Goal: Information Seeking & Learning: Learn about a topic

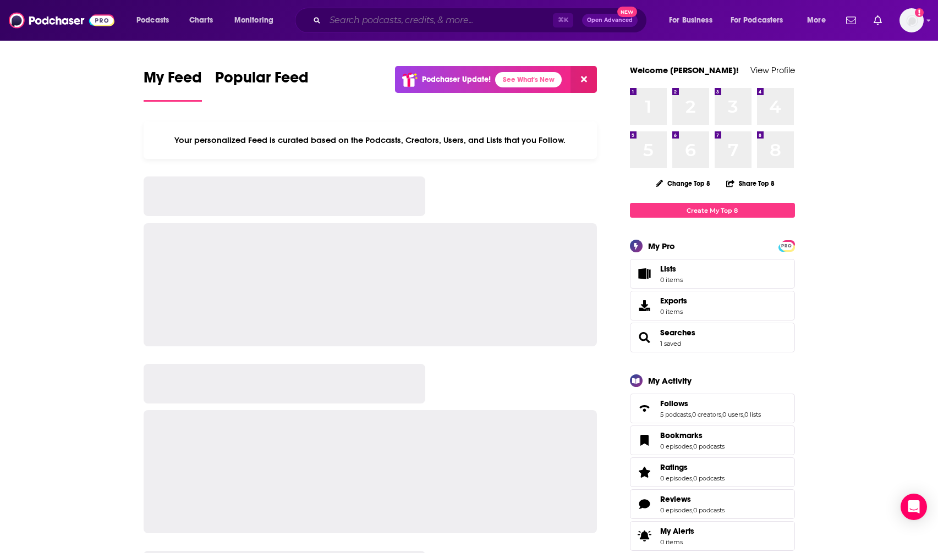
click at [344, 25] on input "Search podcasts, credits, & more..." at bounding box center [439, 21] width 228 height 18
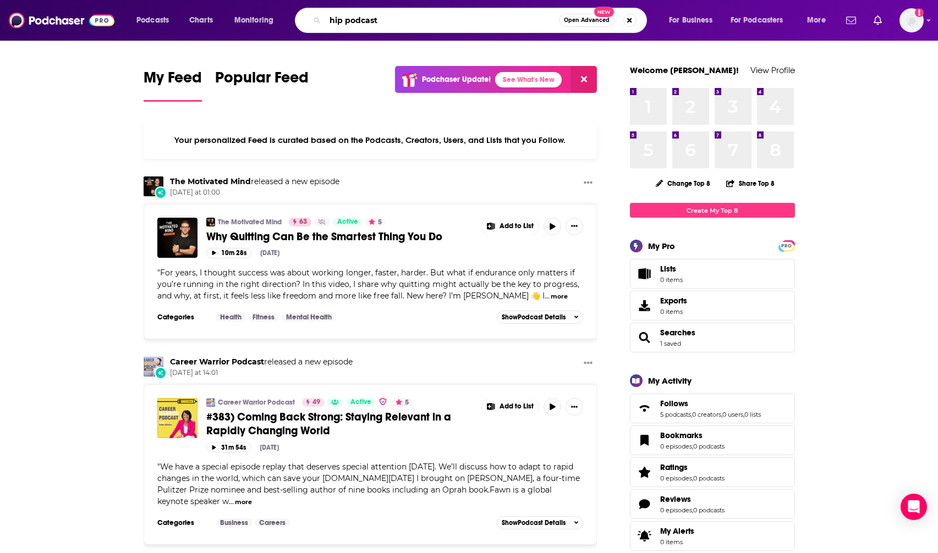
type input "hip podcast"
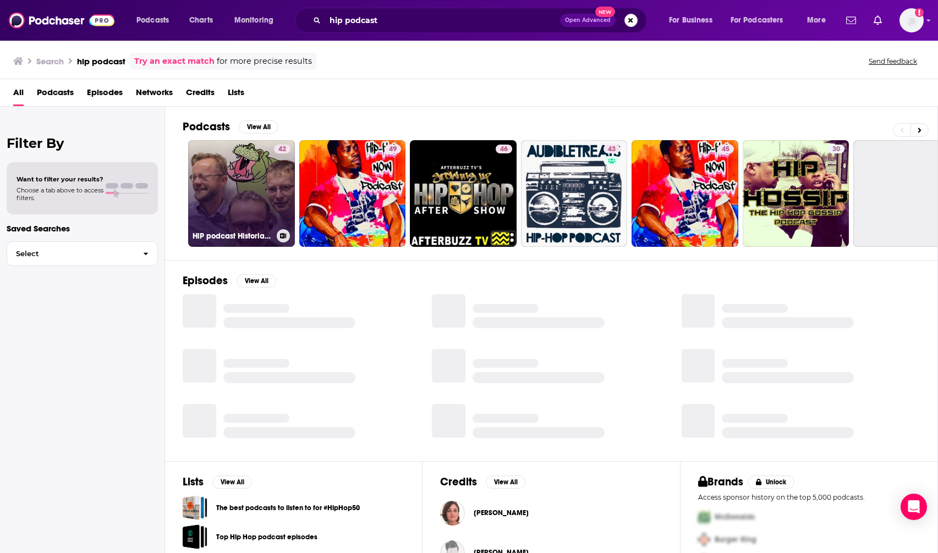
click at [208, 177] on link "42 HiP podcast Historia i Przyszłość" at bounding box center [241, 193] width 107 height 107
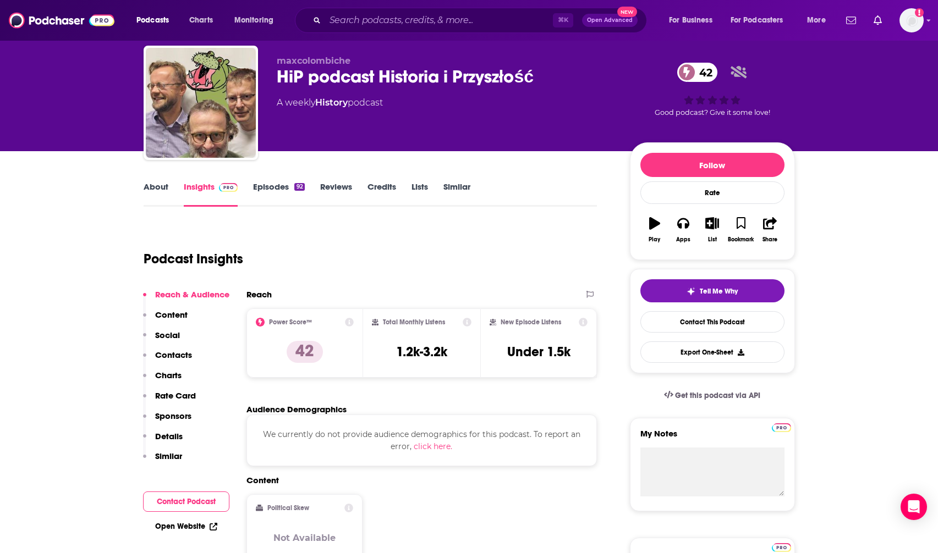
scroll to position [29, 0]
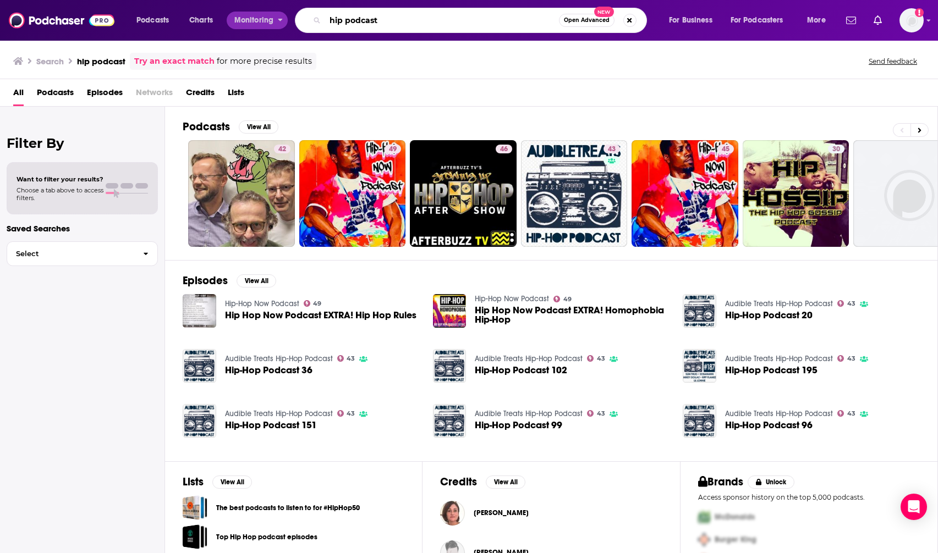
drag, startPoint x: 412, startPoint y: 22, endPoint x: 259, endPoint y: 20, distance: 153.5
click at [259, 20] on div "Podcasts Charts Monitoring hip podcast Open Advanced New For Business For Podca…" at bounding box center [483, 20] width 708 height 25
type input "happiness in progress"
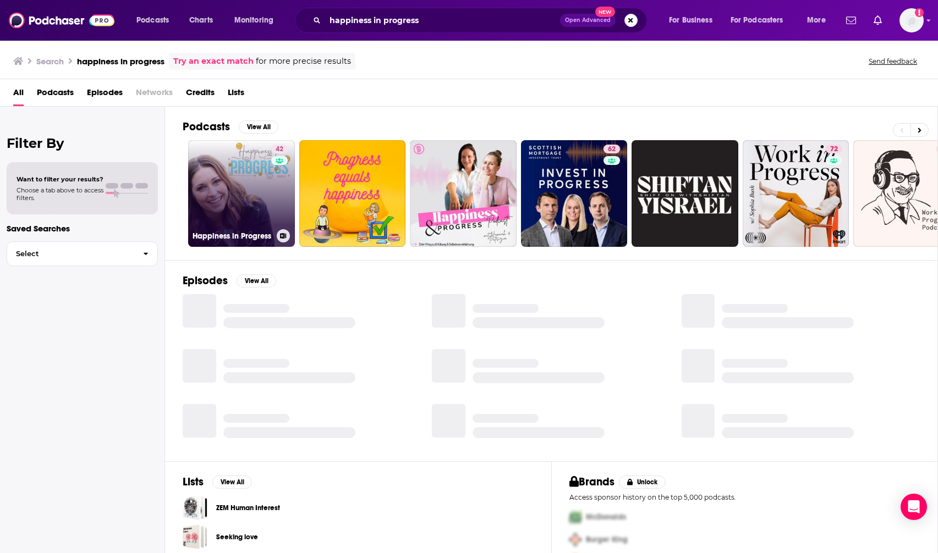
click at [241, 205] on link "42 Happiness in Progress" at bounding box center [241, 193] width 107 height 107
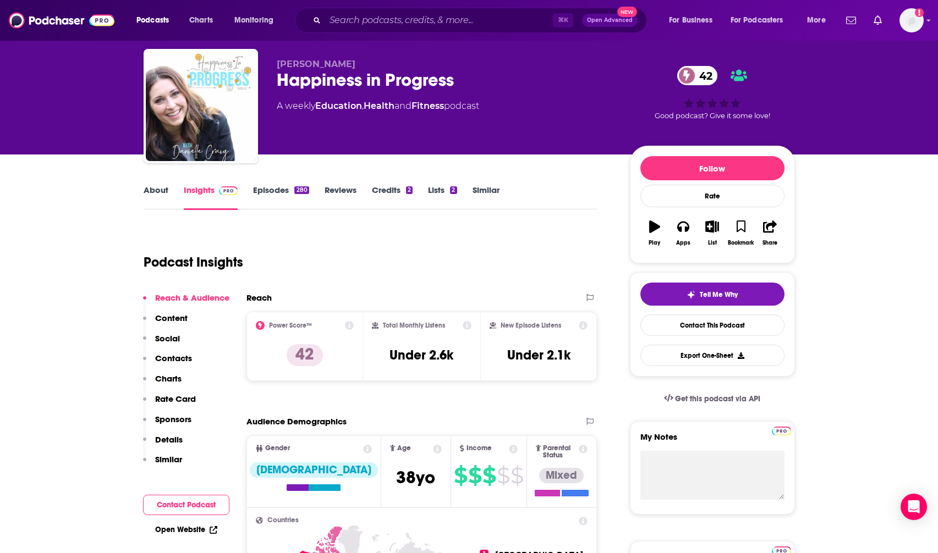
scroll to position [3, 0]
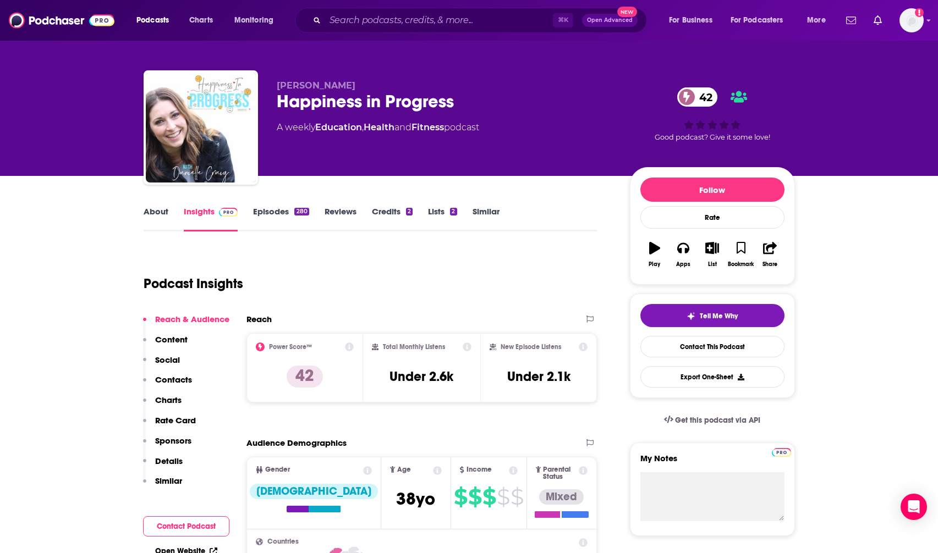
click at [171, 380] on p "Contacts" at bounding box center [173, 380] width 37 height 10
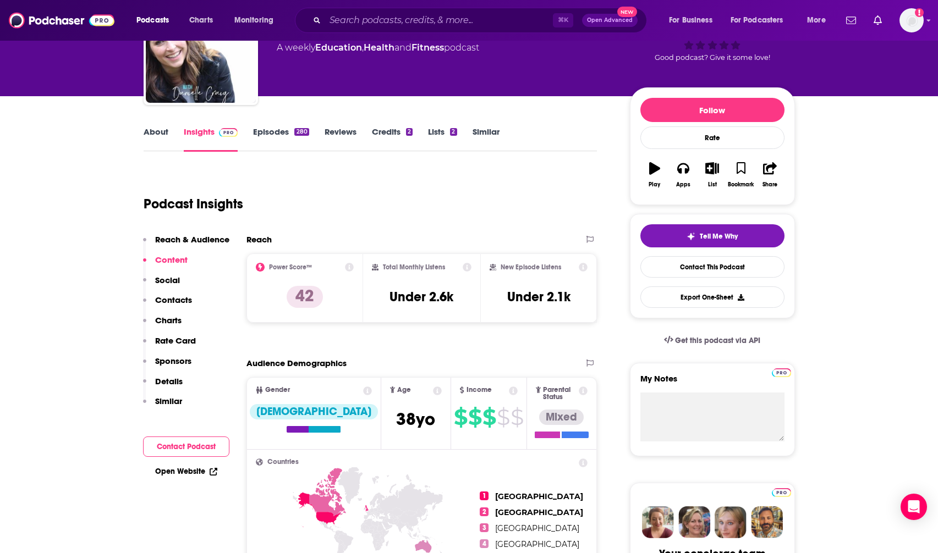
scroll to position [74, 0]
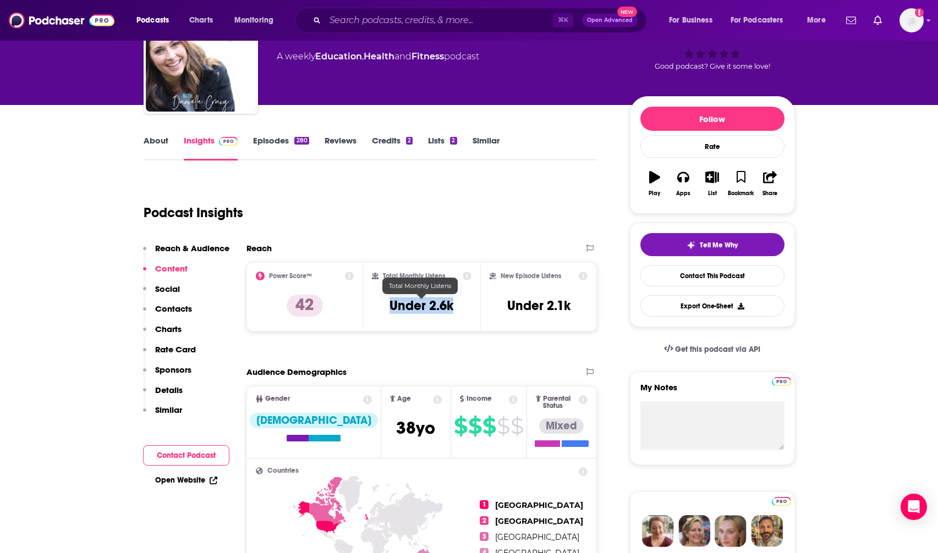
drag, startPoint x: 382, startPoint y: 307, endPoint x: 451, endPoint y: 308, distance: 68.8
click at [451, 308] on div "Total Monthly Listens Under 2.6k" at bounding box center [422, 297] width 100 height 51
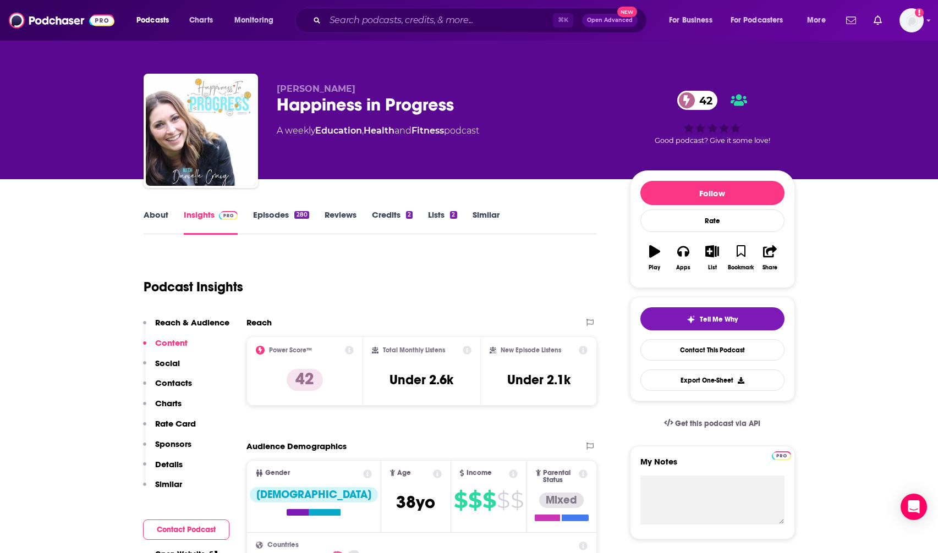
scroll to position [0, 0]
click at [295, 216] on div "280" at bounding box center [301, 215] width 14 height 8
